Goal: Find specific page/section: Find specific page/section

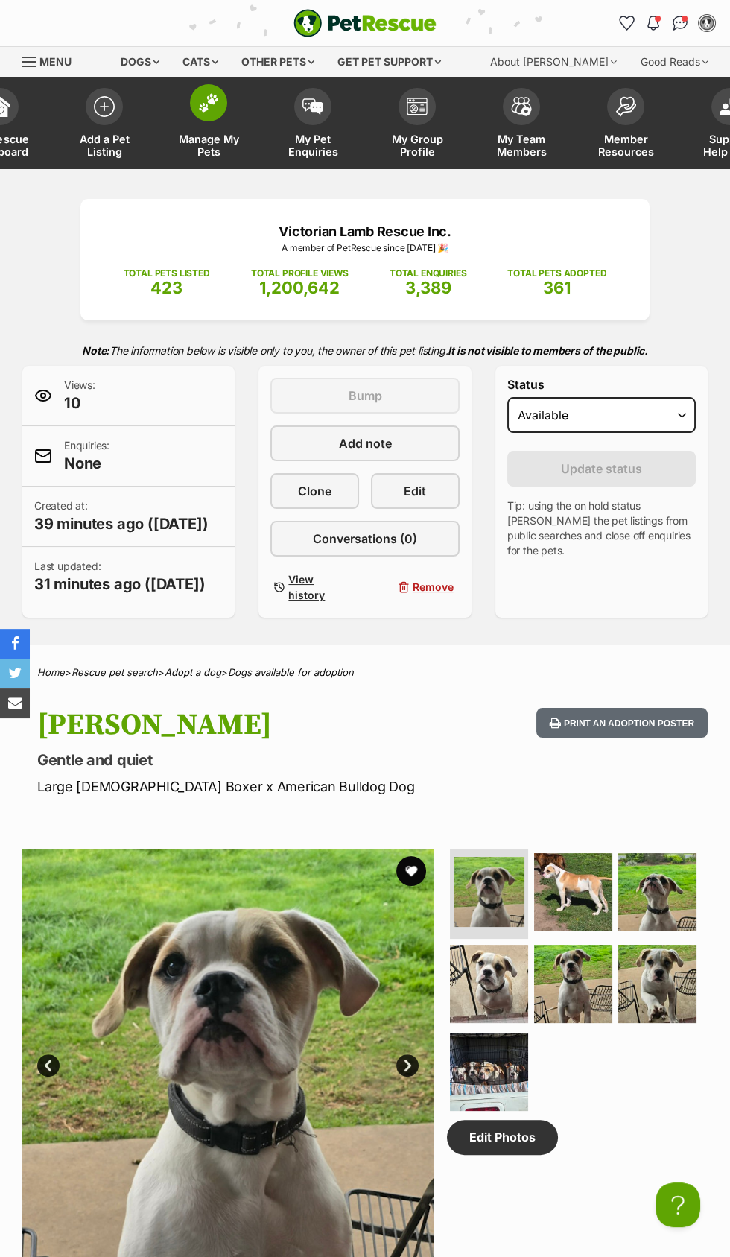
click at [208, 106] on img at bounding box center [208, 102] width 21 height 19
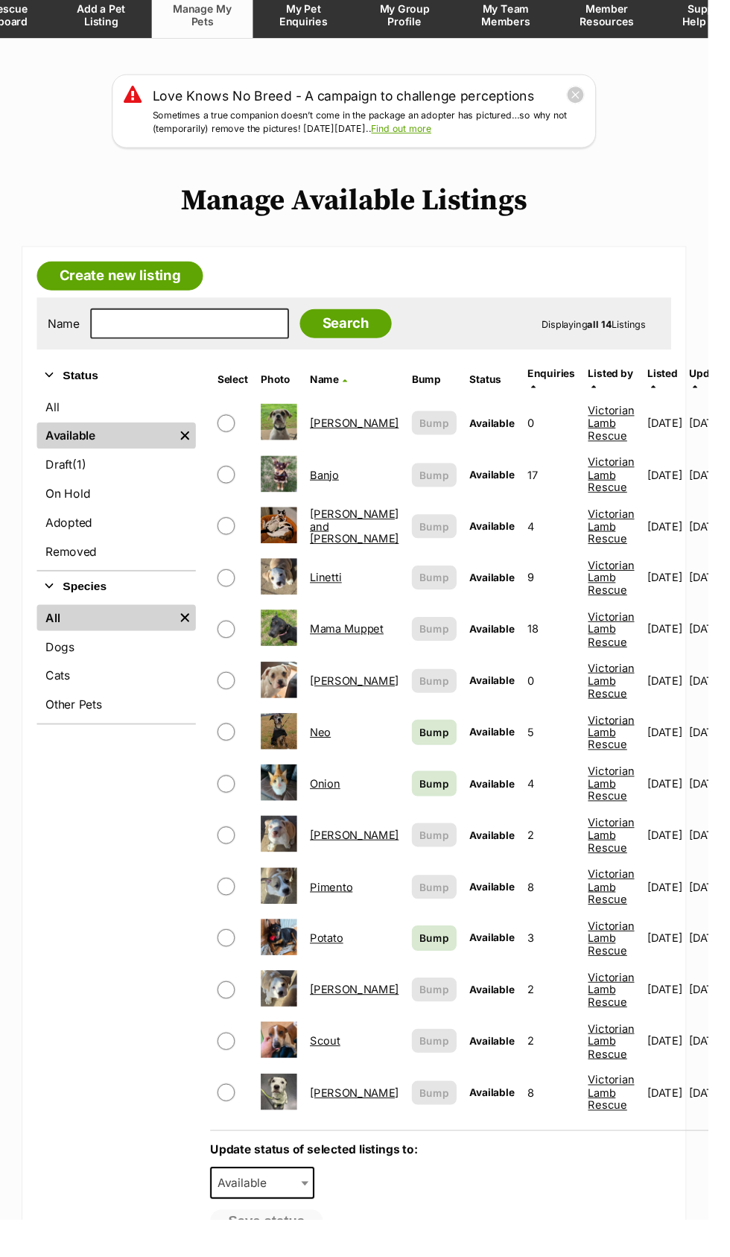
scroll to position [132, 0]
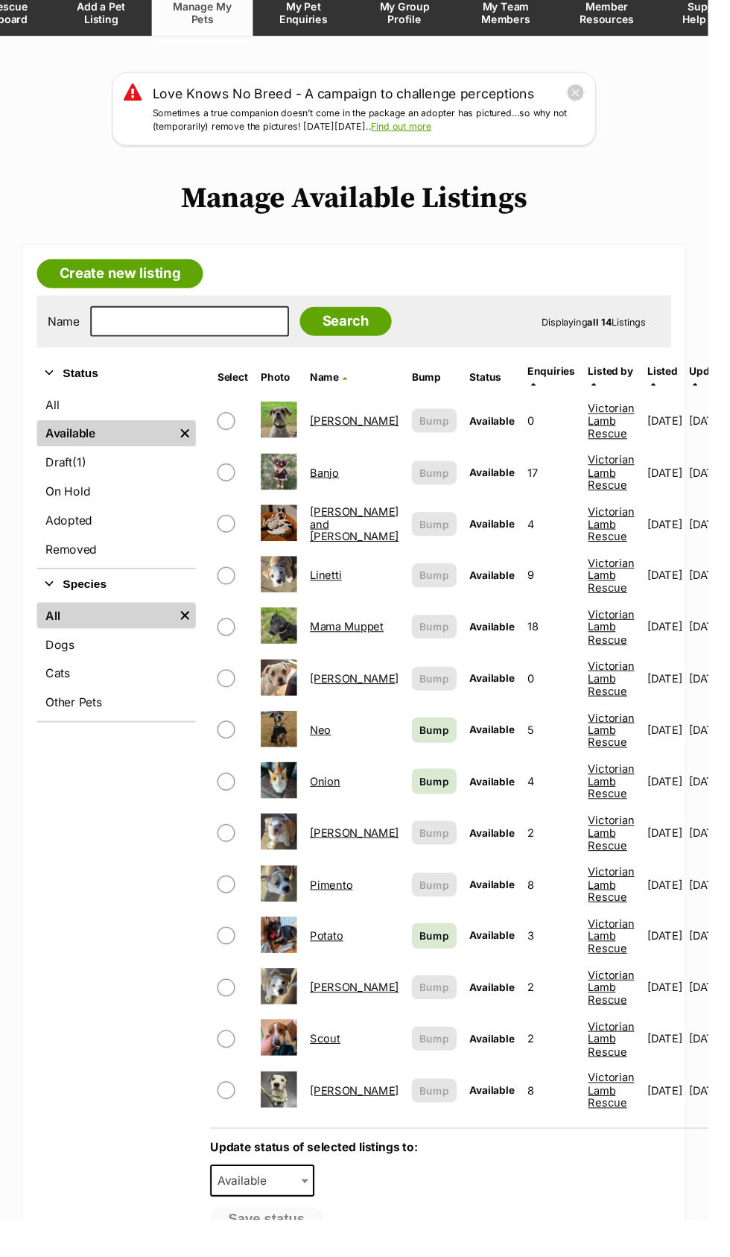
click at [354, 693] on link "[PERSON_NAME]" at bounding box center [366, 700] width 92 height 14
